Goal: Find specific page/section: Find specific page/section

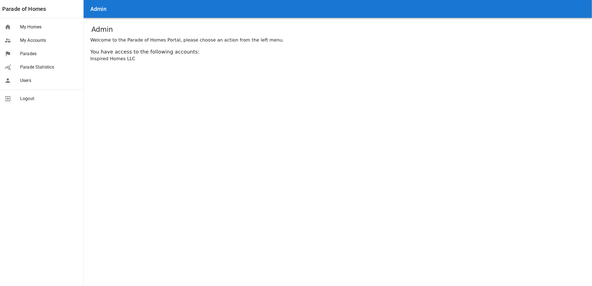
click at [35, 51] on span "Parades" at bounding box center [49, 53] width 59 height 7
click at [60, 50] on div "Parades" at bounding box center [41, 53] width 83 height 13
